Goal: Task Accomplishment & Management: Complete application form

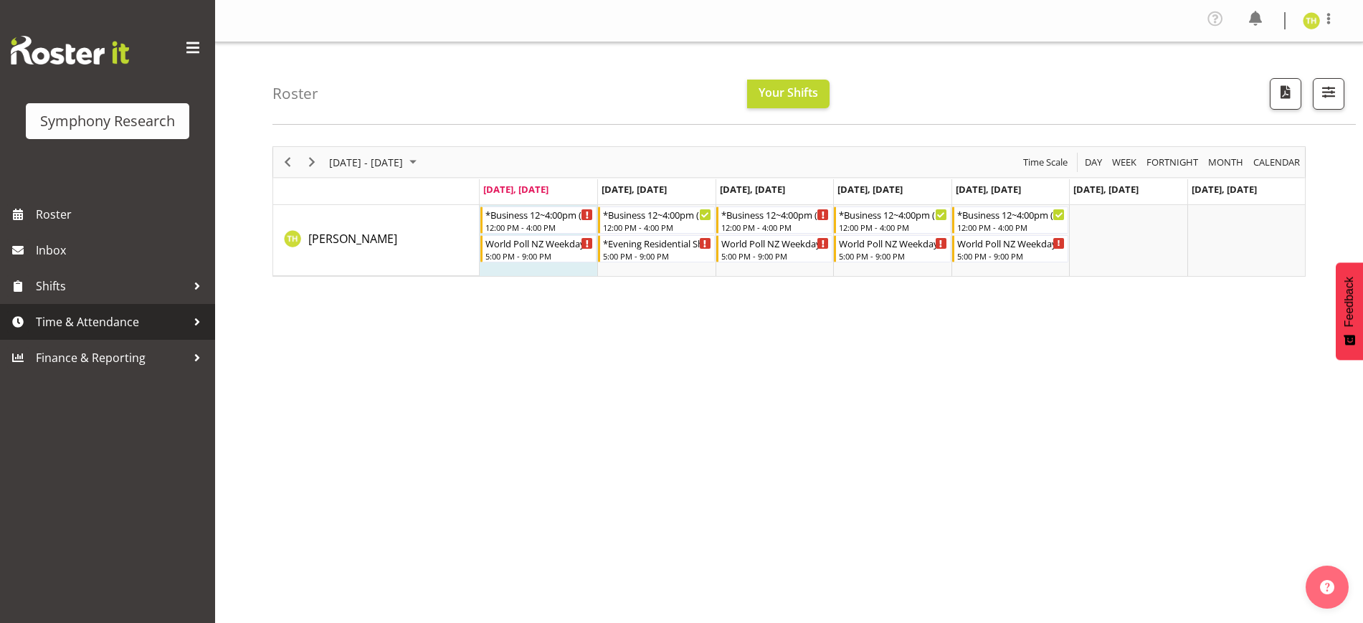
click at [108, 313] on span "Time & Attendance" at bounding box center [111, 322] width 151 height 22
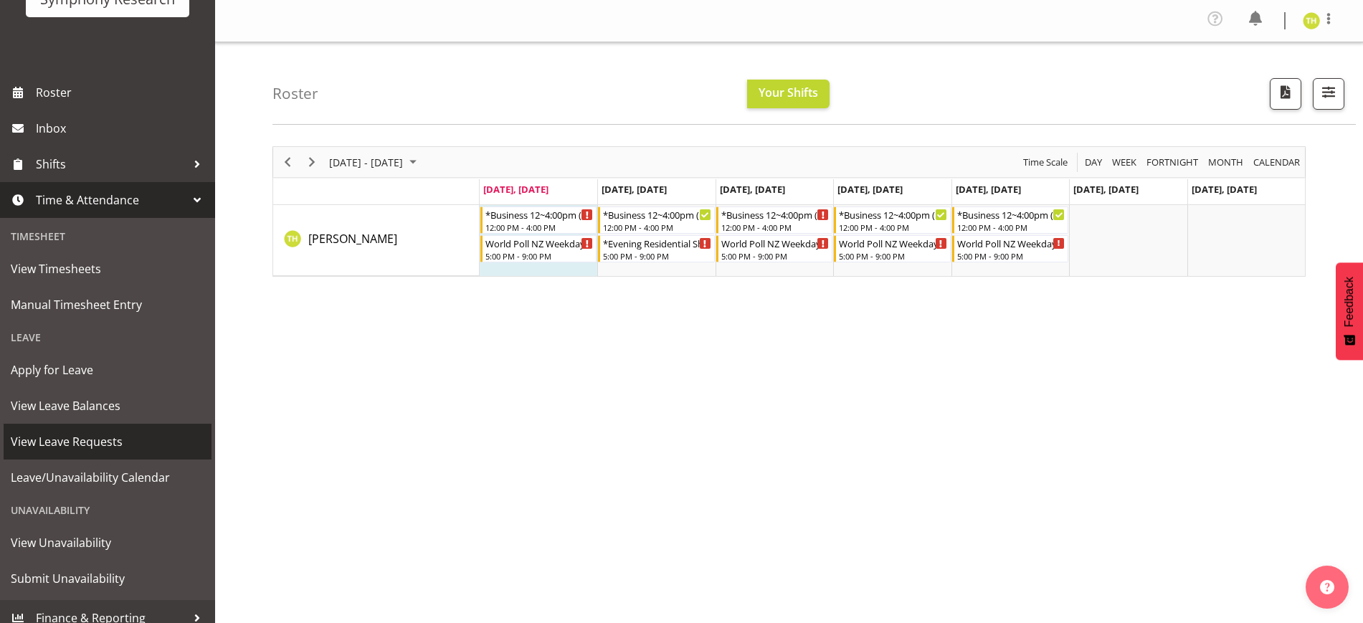
scroll to position [135, 0]
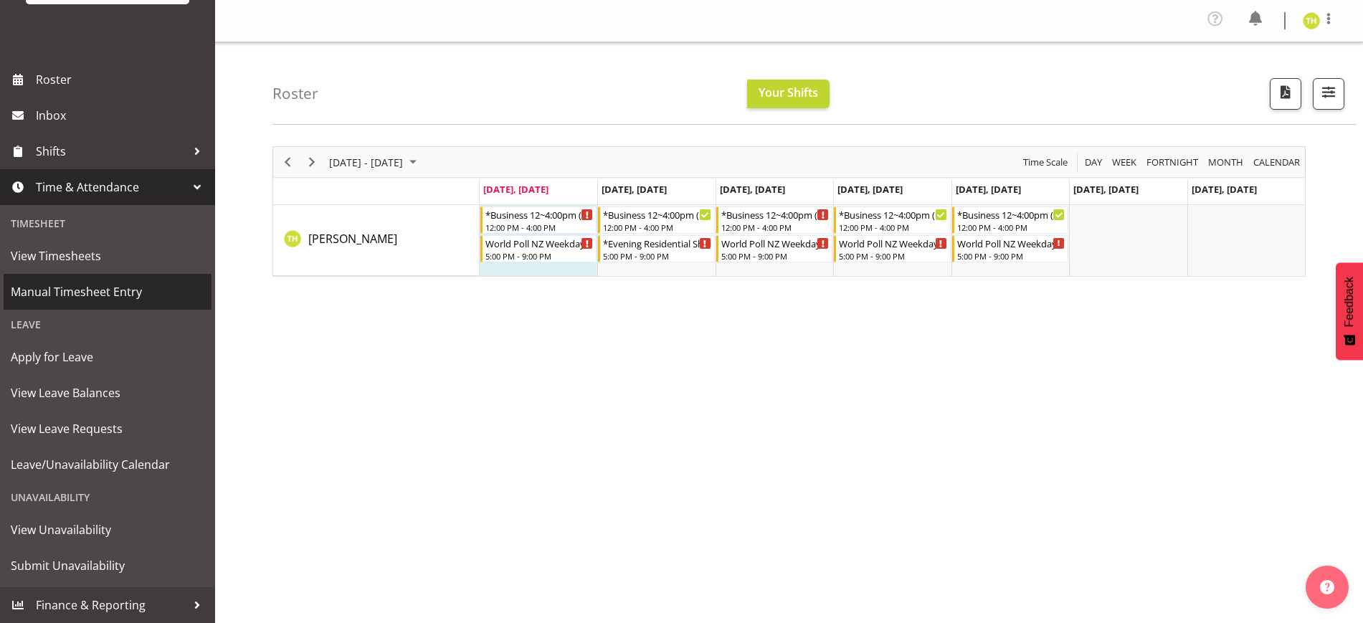
click at [77, 285] on span "Manual Timesheet Entry" at bounding box center [108, 292] width 194 height 22
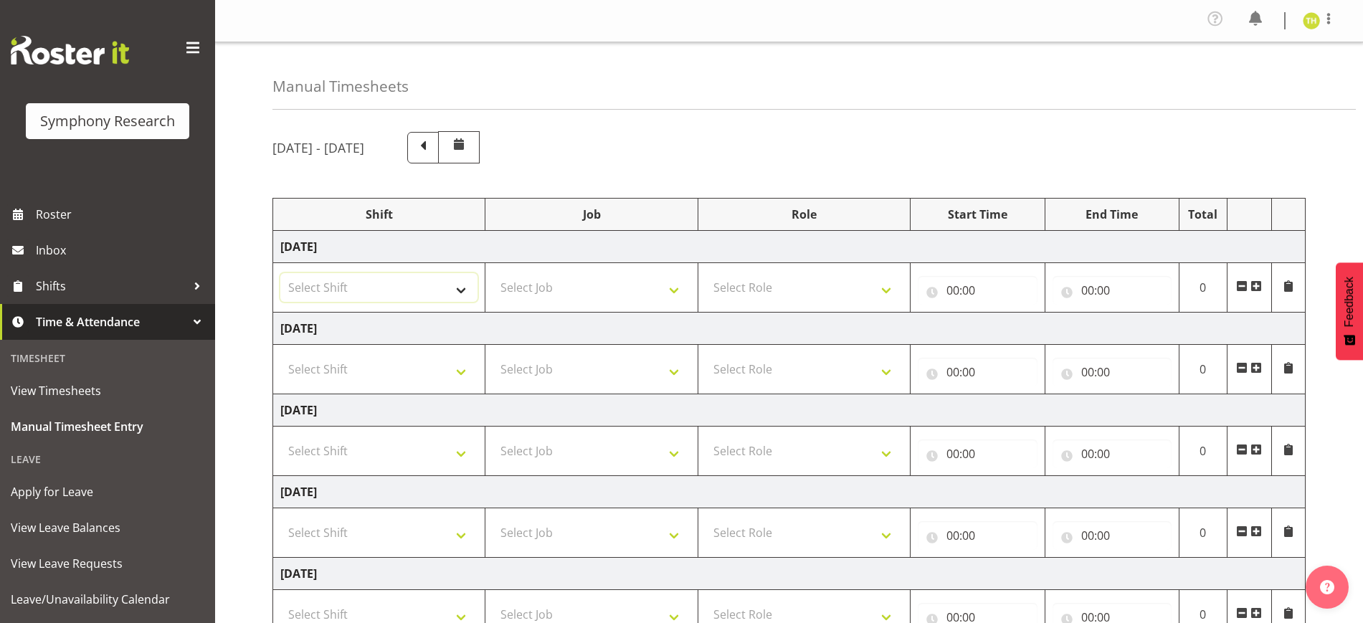
click at [469, 296] on select "Select Shift !!Weekend Residential (Roster IT Shift Label) *Business 9/10am ~ 4…" at bounding box center [378, 287] width 197 height 29
select select "81297"
click at [280, 273] on select "Select Shift !!Weekend Residential (Roster IT Shift Label) *Business 9/10am ~ 4…" at bounding box center [378, 287] width 197 height 29
click at [604, 290] on select "Select Job 550060 IF Admin 553492 World Poll Aus Wave 2 Main 2025 553493 World …" at bounding box center [591, 287] width 197 height 29
select select "10587"
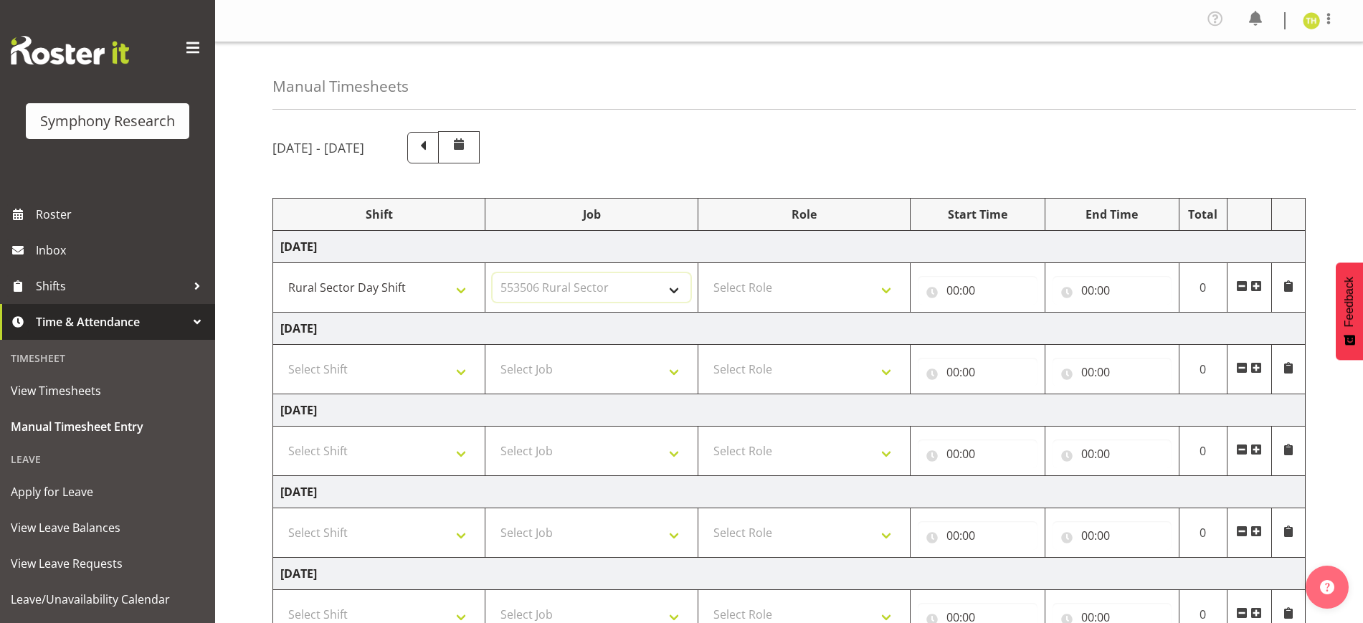
click at [493, 273] on select "Select Job 550060 IF Admin 553492 World Poll Aus Wave 2 Main 2025 553493 World …" at bounding box center [591, 287] width 197 height 29
click at [803, 284] on select "Select Role Briefing Interviewing" at bounding box center [804, 287] width 197 height 29
select select "47"
click at [706, 273] on select "Select Role Briefing Interviewing" at bounding box center [804, 287] width 197 height 29
click at [974, 288] on input "00:00" at bounding box center [977, 290] width 119 height 29
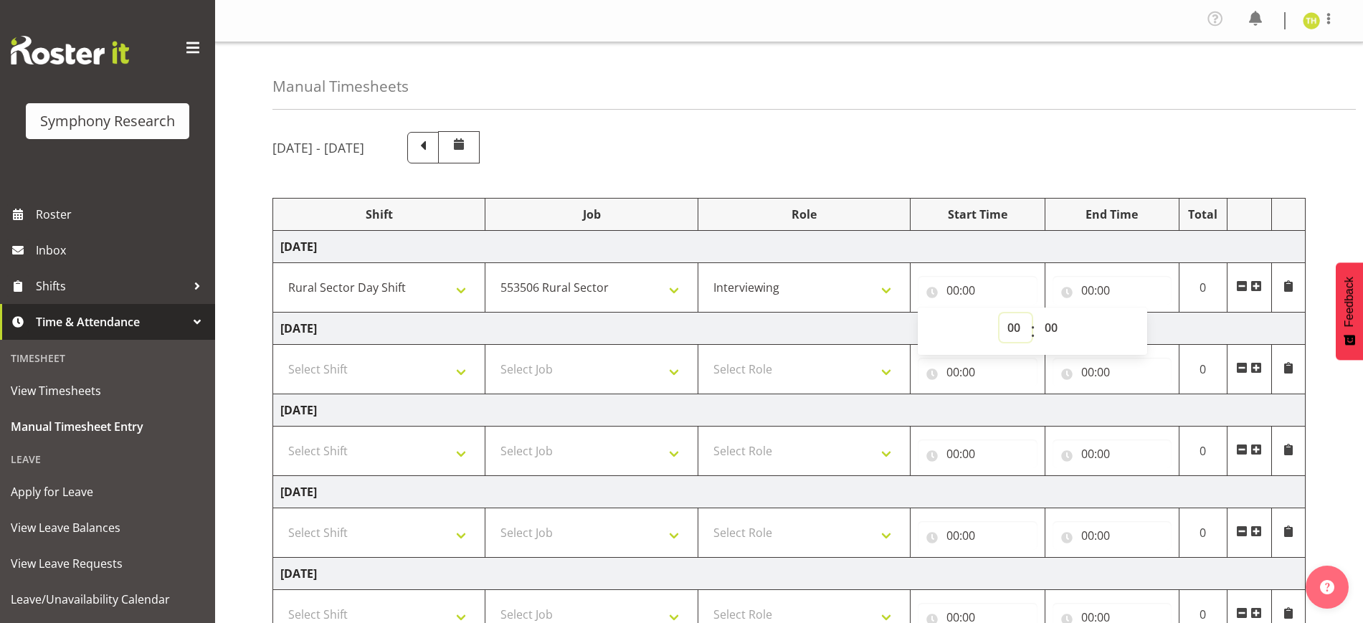
click at [1009, 337] on select "00 01 02 03 04 05 06 07 08 09 10 11 12 13 14 15 16 17 18 19 20 21 22 23" at bounding box center [1016, 327] width 32 height 29
select select "13"
click at [1000, 313] on select "00 01 02 03 04 05 06 07 08 09 10 11 12 13 14 15 16 17 18 19 20 21 22 23" at bounding box center [1016, 327] width 32 height 29
type input "13:00"
click at [1106, 280] on input "00:00" at bounding box center [1112, 290] width 119 height 29
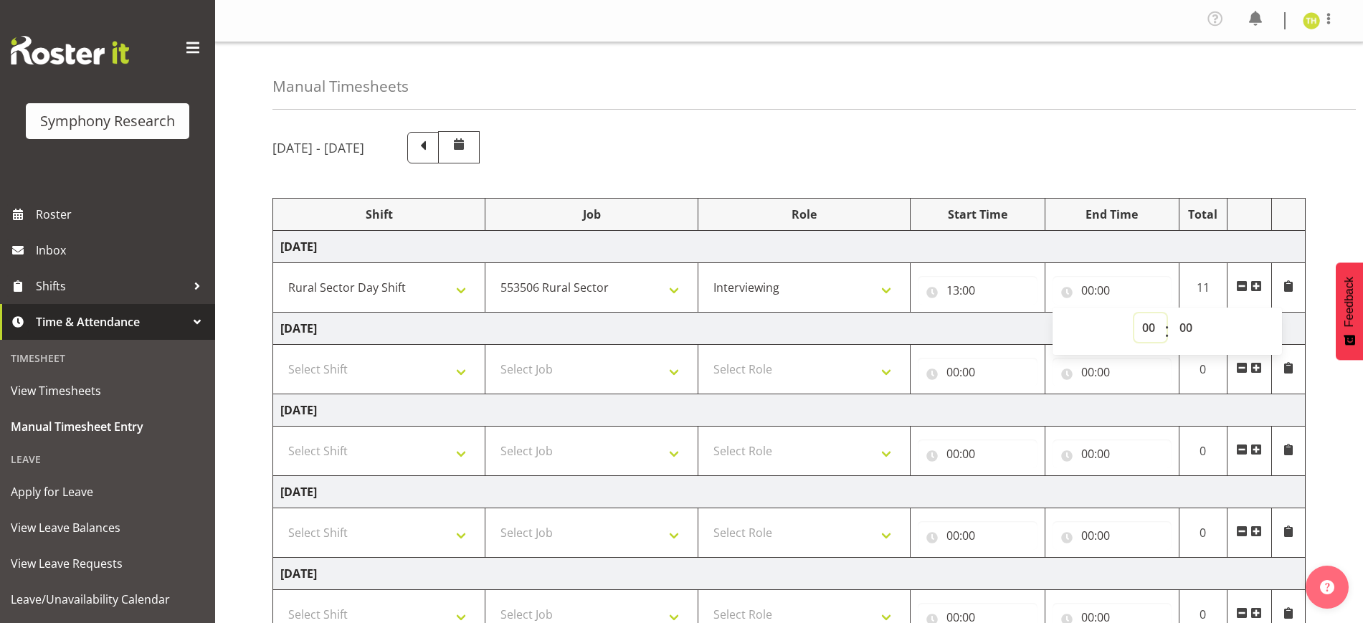
click at [1148, 326] on select "00 01 02 03 04 05 06 07 08 09 10 11 12 13 14 15 16 17 18 19 20 21 22 23" at bounding box center [1150, 327] width 32 height 29
select select "16"
click at [1134, 313] on select "00 01 02 03 04 05 06 07 08 09 10 11 12 13 14 15 16 17 18 19 20 21 22 23" at bounding box center [1150, 327] width 32 height 29
type input "16:00"
click at [1283, 256] on td "Monday 8th September 2025" at bounding box center [789, 247] width 1033 height 32
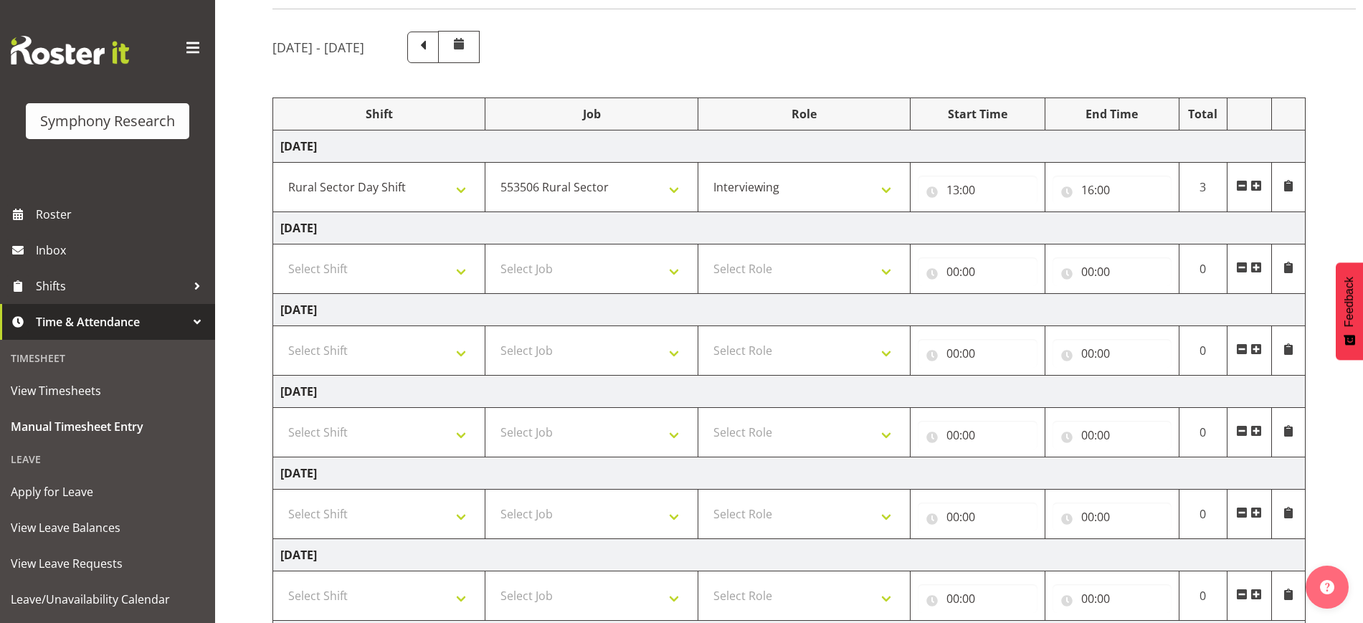
scroll to position [274, 0]
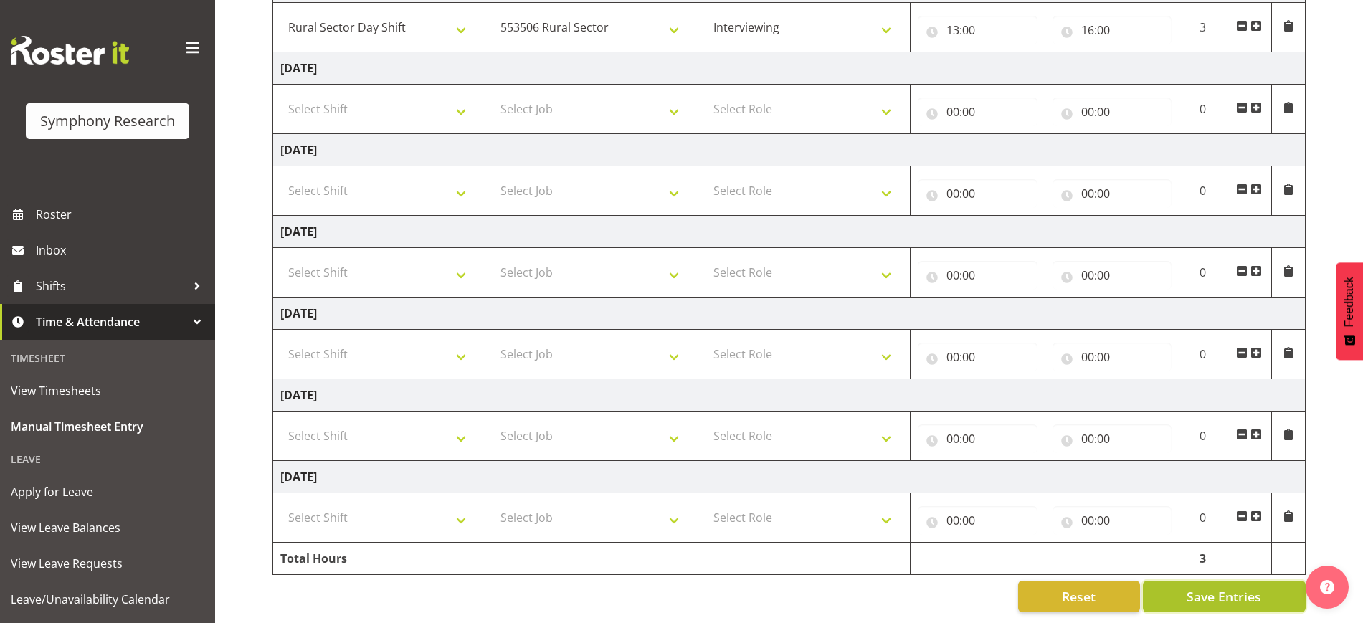
click at [1235, 587] on span "Save Entries" at bounding box center [1224, 596] width 75 height 19
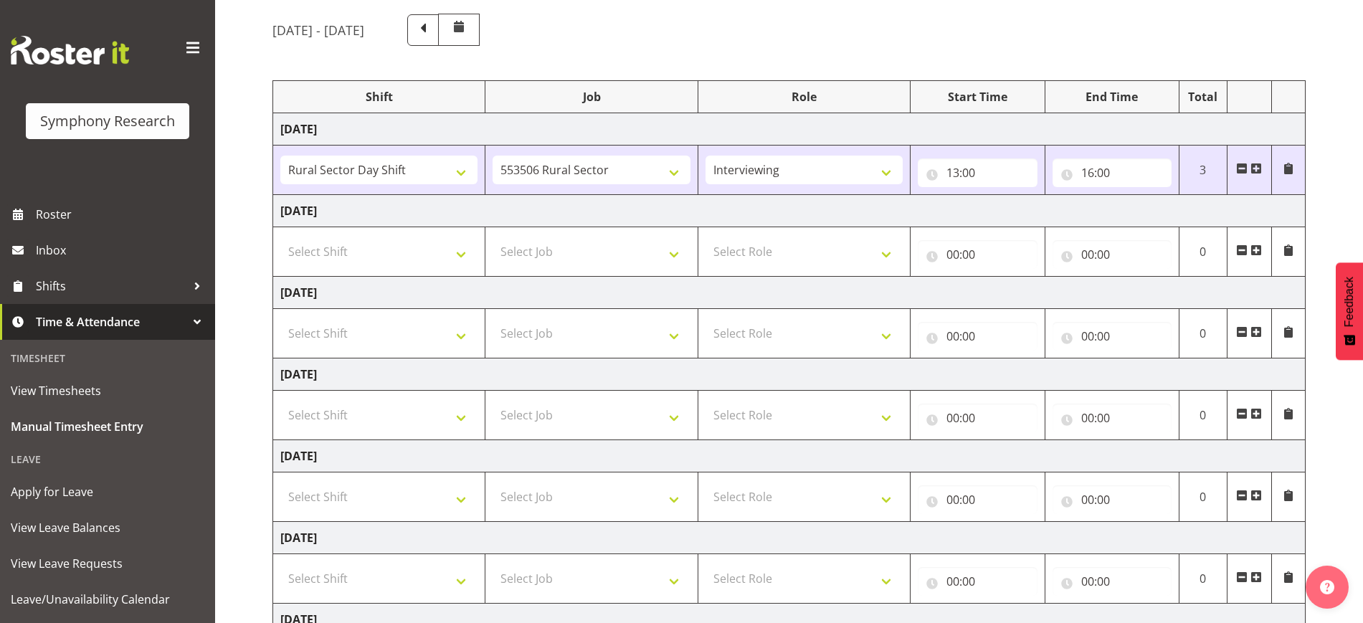
scroll to position [0, 0]
